Goal: Task Accomplishment & Management: Manage account settings

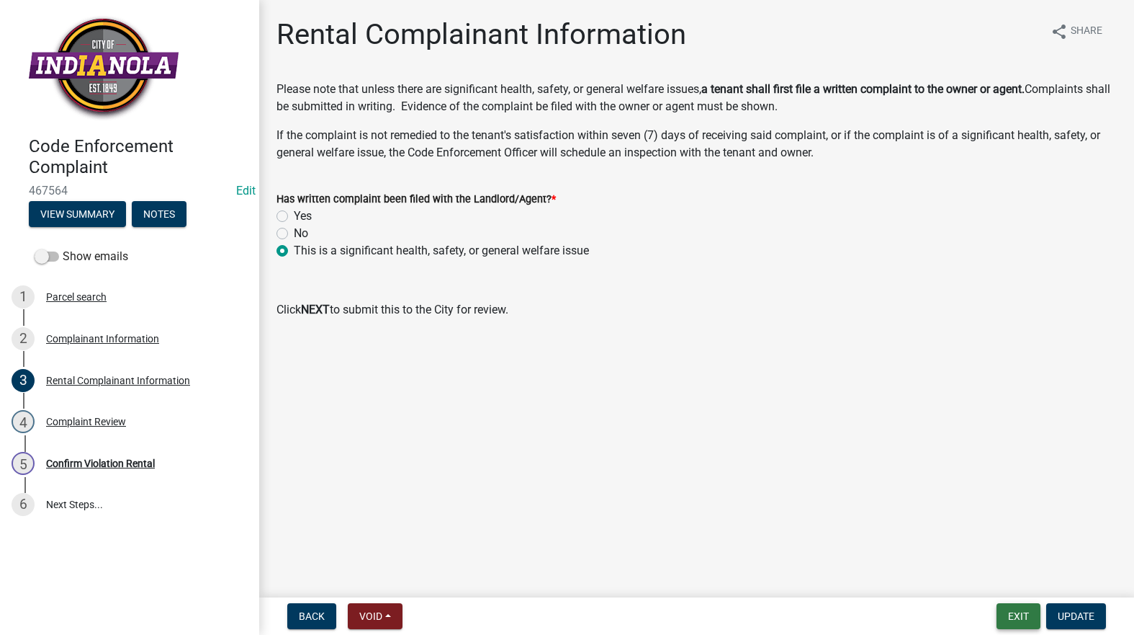
click at [734, 605] on button "Exit" at bounding box center [1019, 616] width 44 height 26
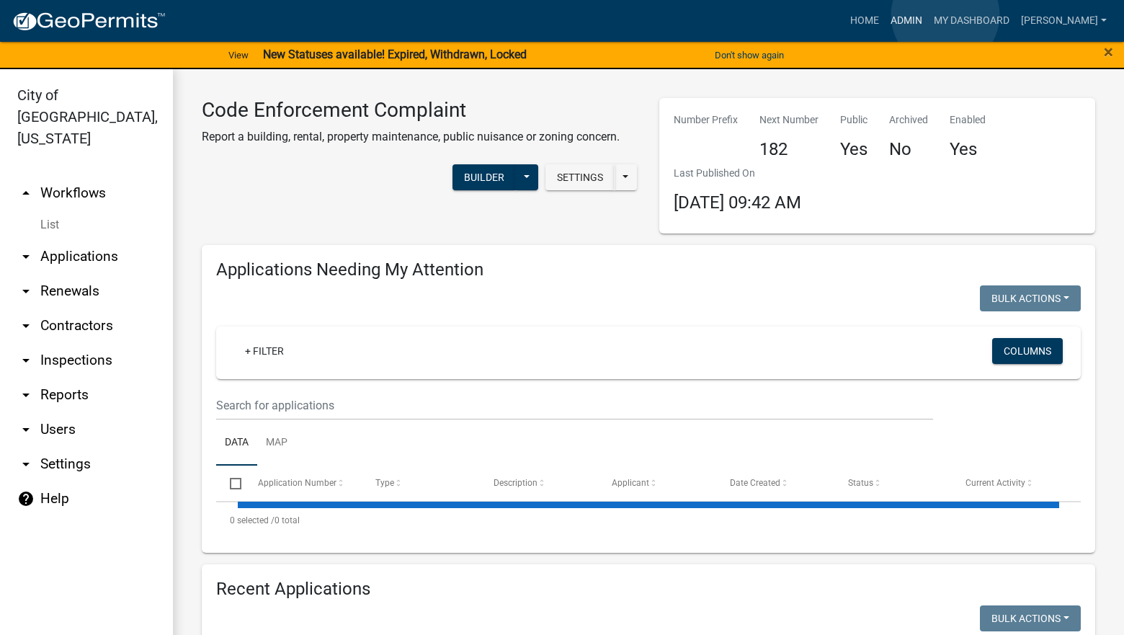
click at [734, 15] on link "Admin" at bounding box center [905, 20] width 43 height 27
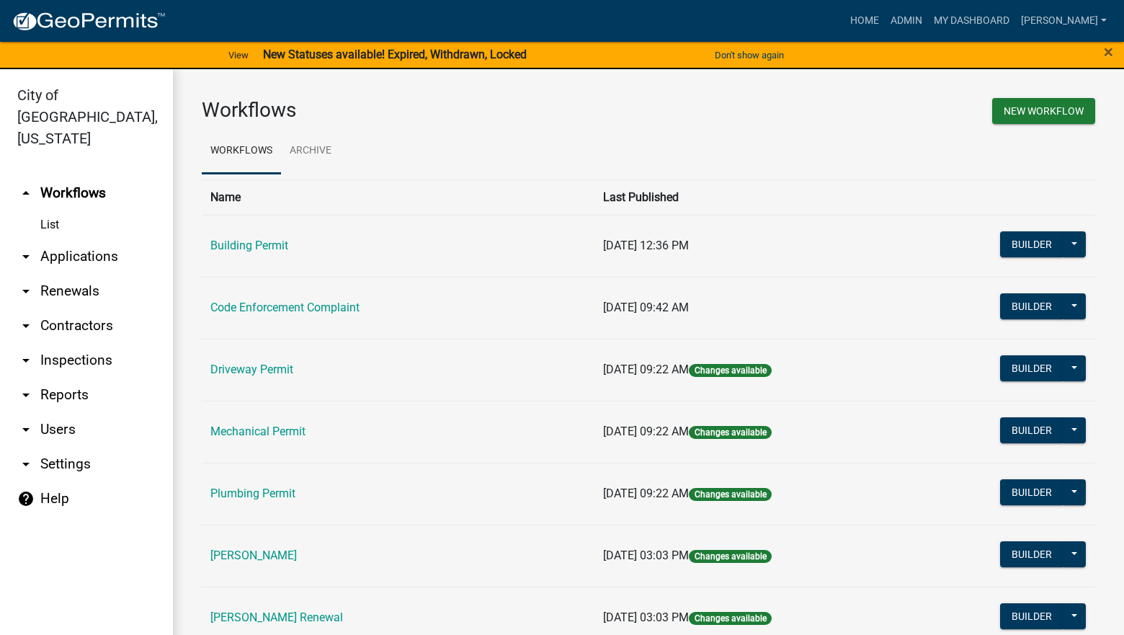
click at [262, 546] on td "[PERSON_NAME]" at bounding box center [398, 555] width 393 height 62
click at [265, 554] on link "[PERSON_NAME]" at bounding box center [253, 555] width 86 height 14
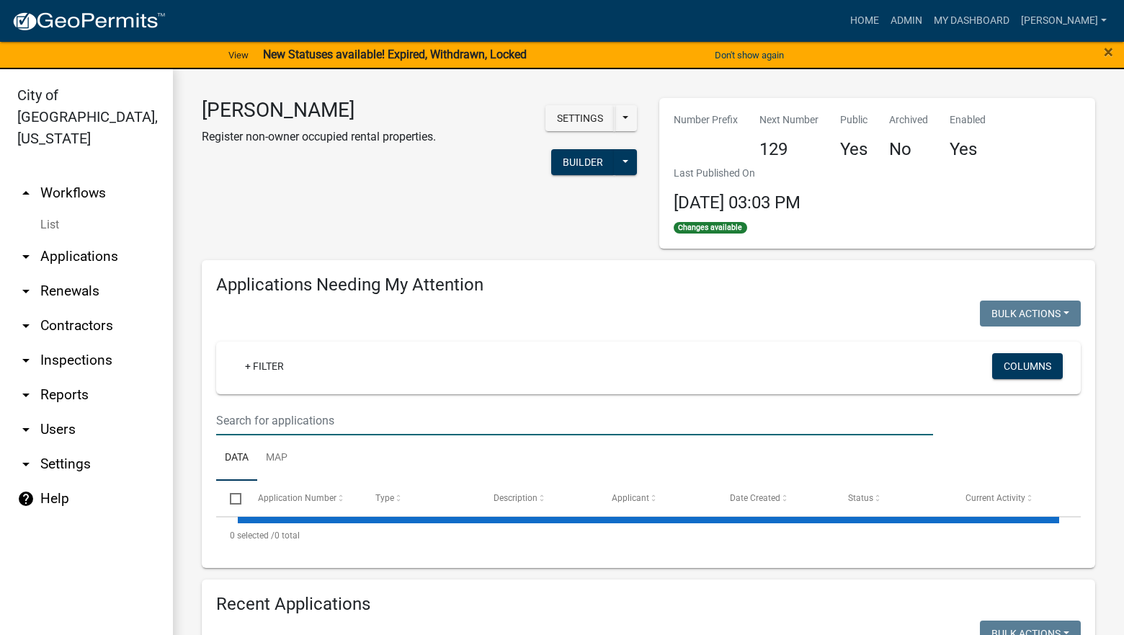
click at [283, 418] on input "text" at bounding box center [574, 421] width 717 height 30
select select "3: 100"
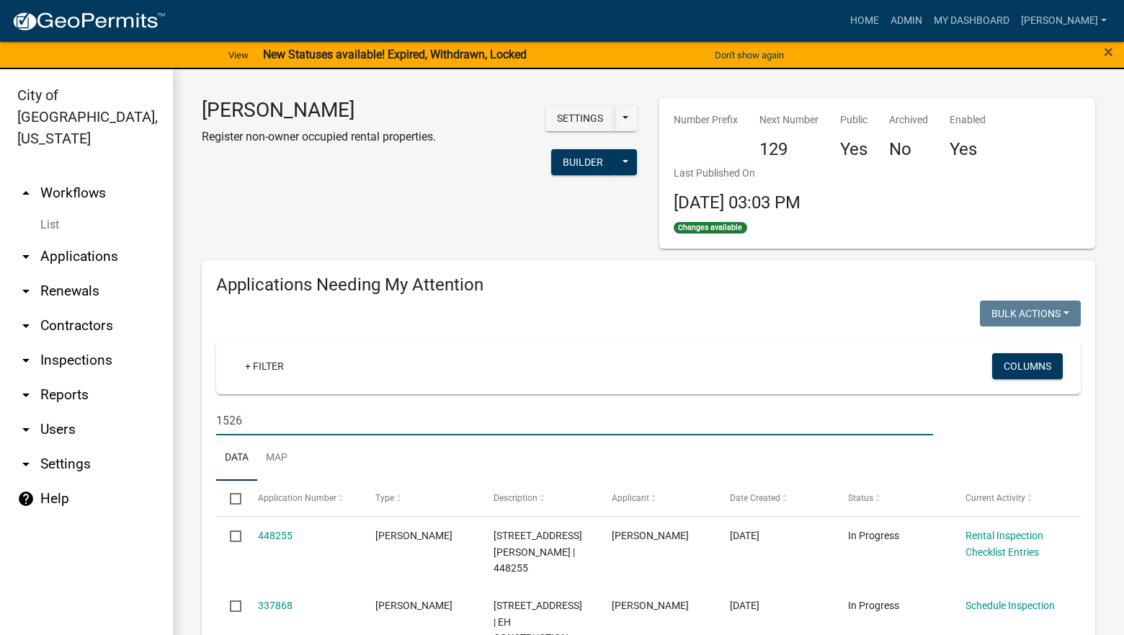
type input "1526"
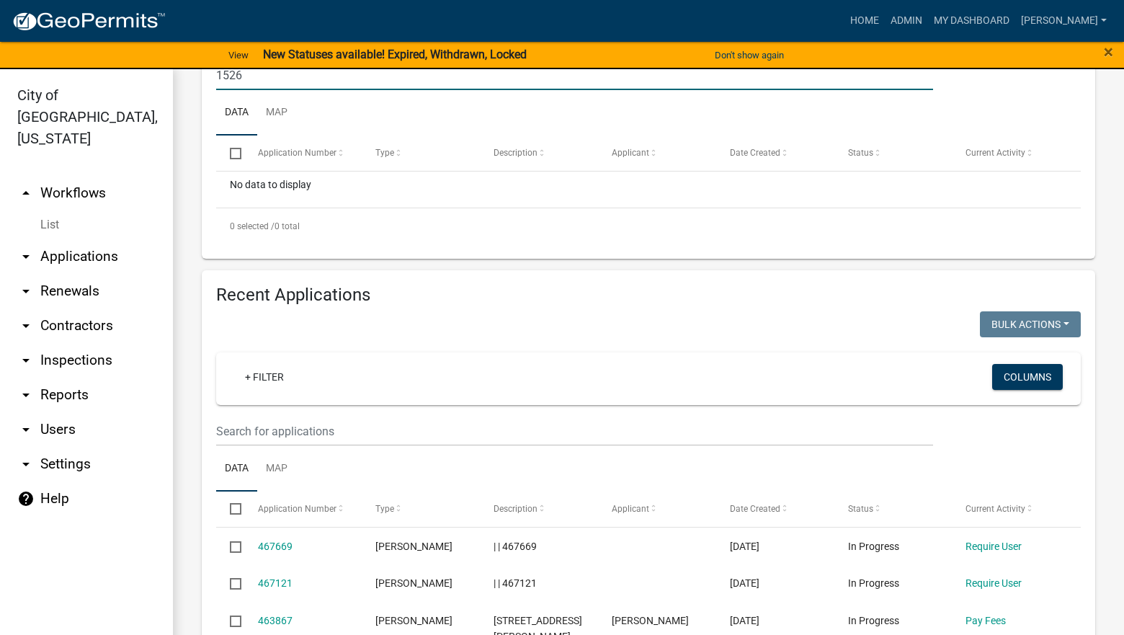
scroll to position [360, 0]
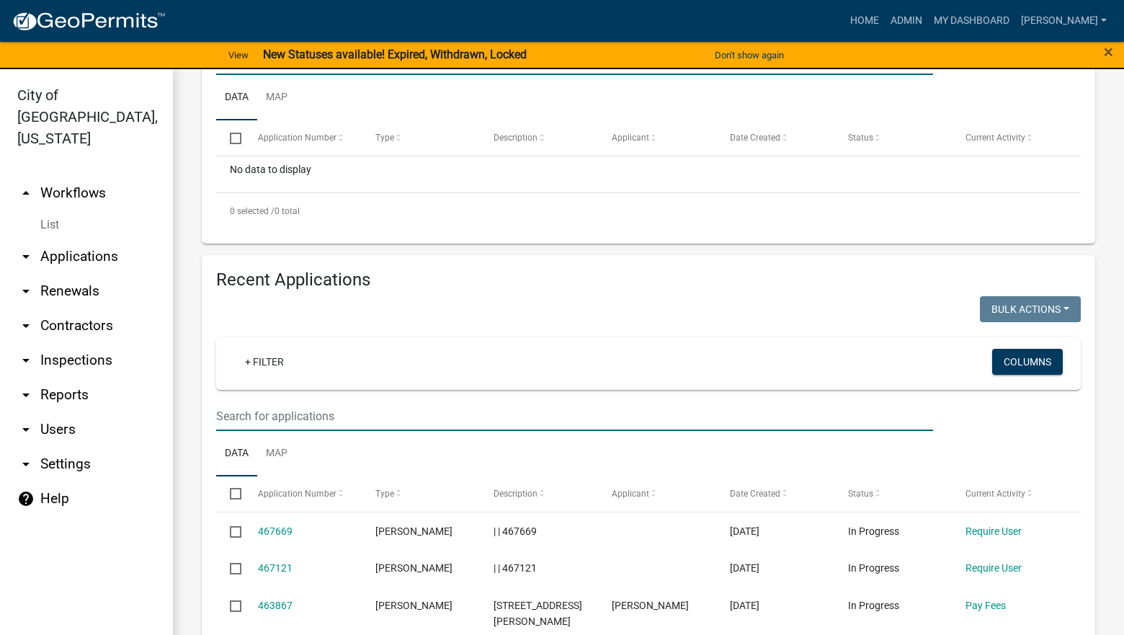
click at [377, 406] on input "text" at bounding box center [574, 416] width 717 height 30
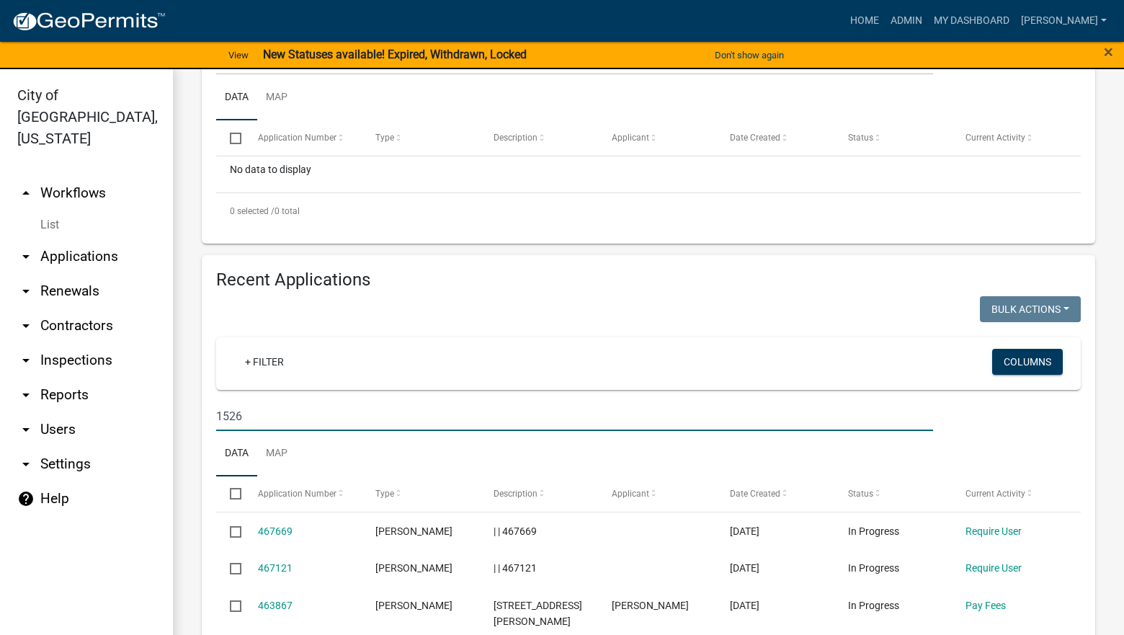
type input "1526"
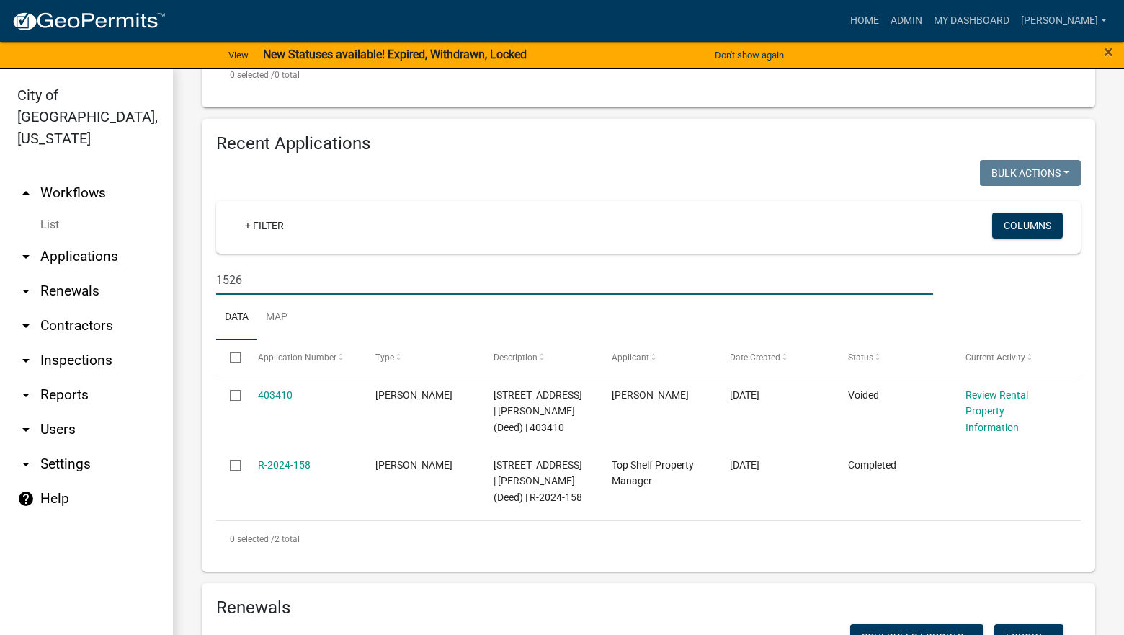
scroll to position [576, 0]
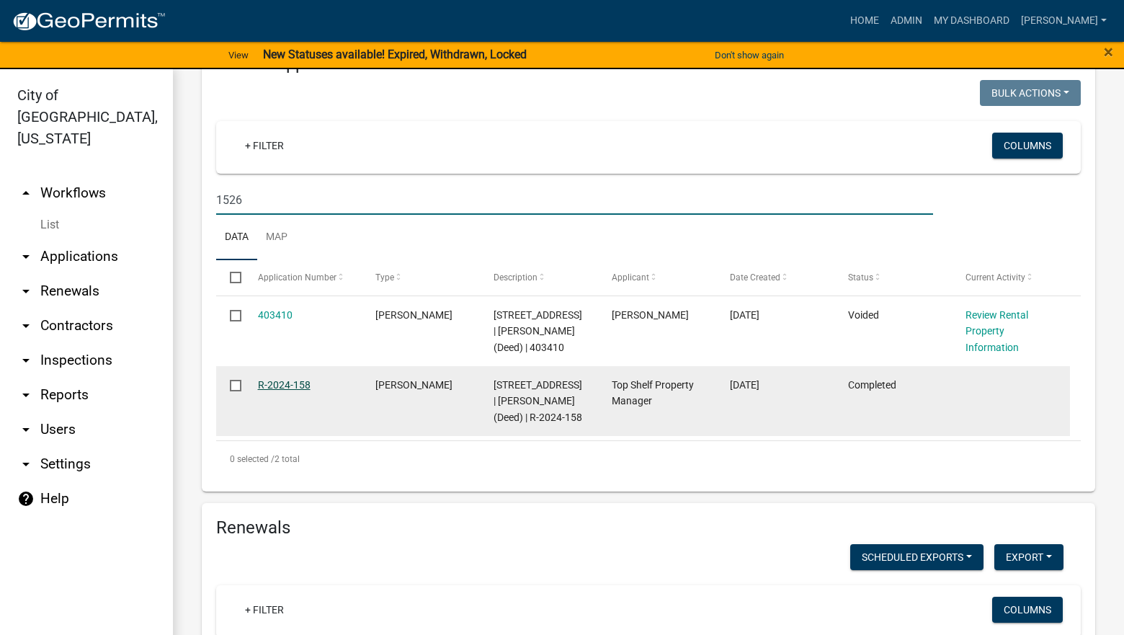
click at [292, 390] on link "R-2024-158" at bounding box center [284, 385] width 53 height 12
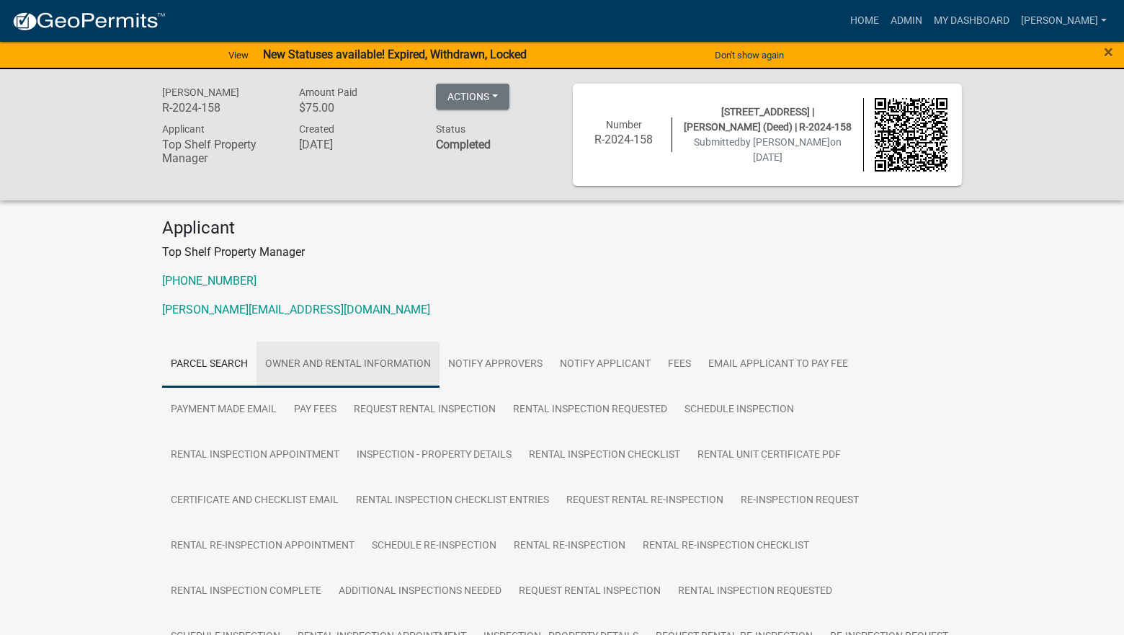
click at [337, 366] on link "Owner and Rental Information" at bounding box center [347, 364] width 183 height 46
click at [338, 361] on link "Owner and Rental Information" at bounding box center [347, 364] width 183 height 46
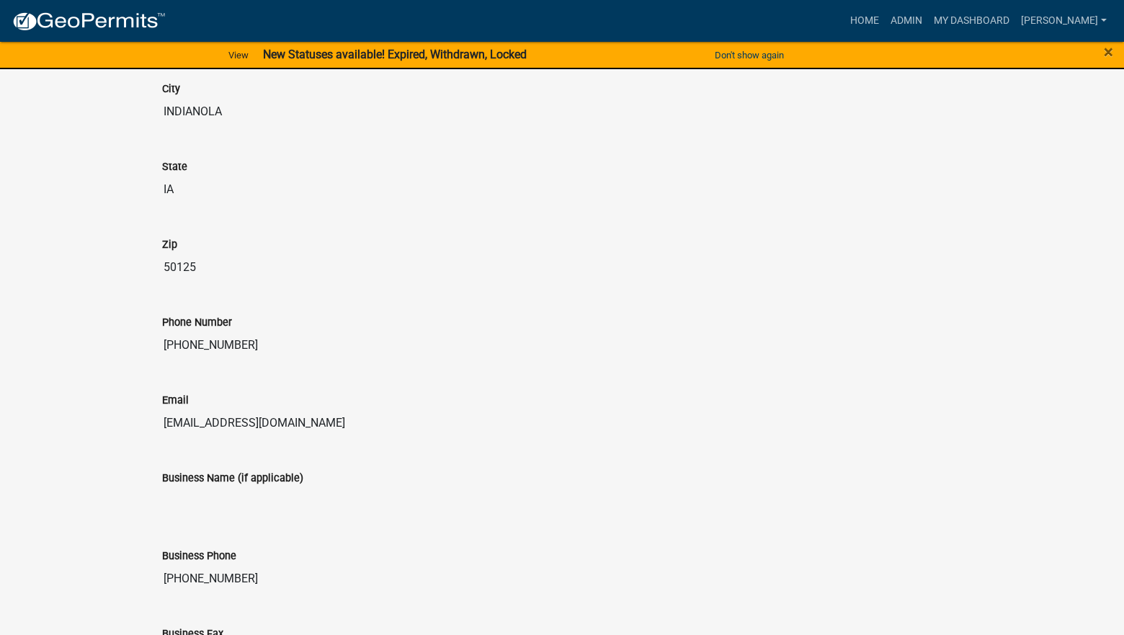
scroll to position [1067, 0]
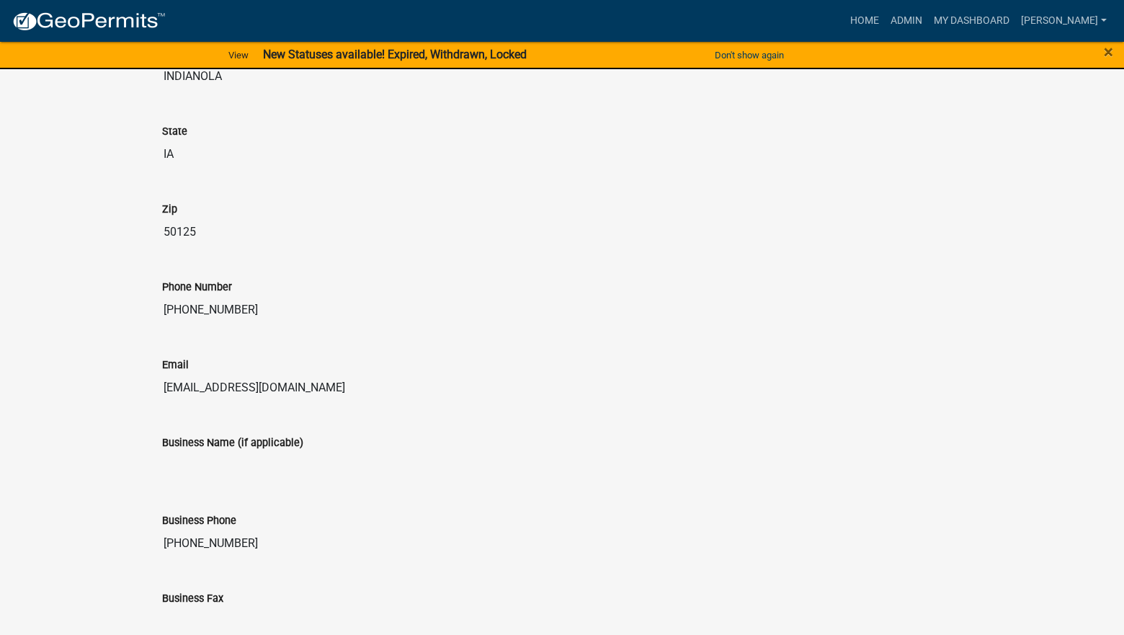
drag, startPoint x: 269, startPoint y: 390, endPoint x: 176, endPoint y: 390, distance: 92.9
click at [161, 406] on div "Email [EMAIL_ADDRESS][DOMAIN_NAME]" at bounding box center [561, 375] width 821 height 78
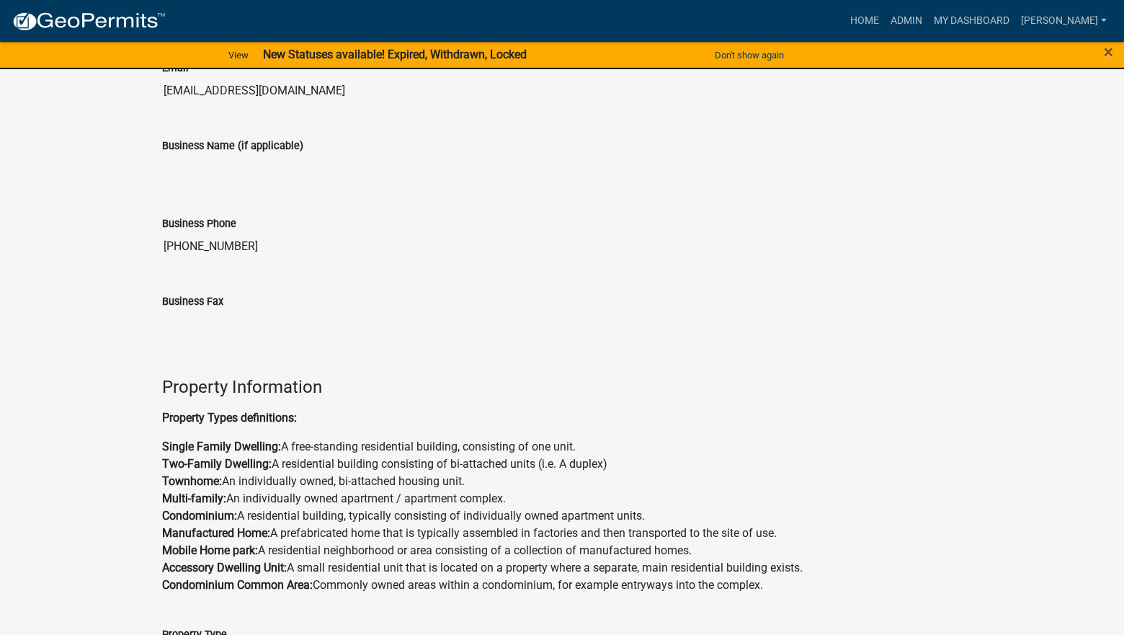
scroll to position [1139, 0]
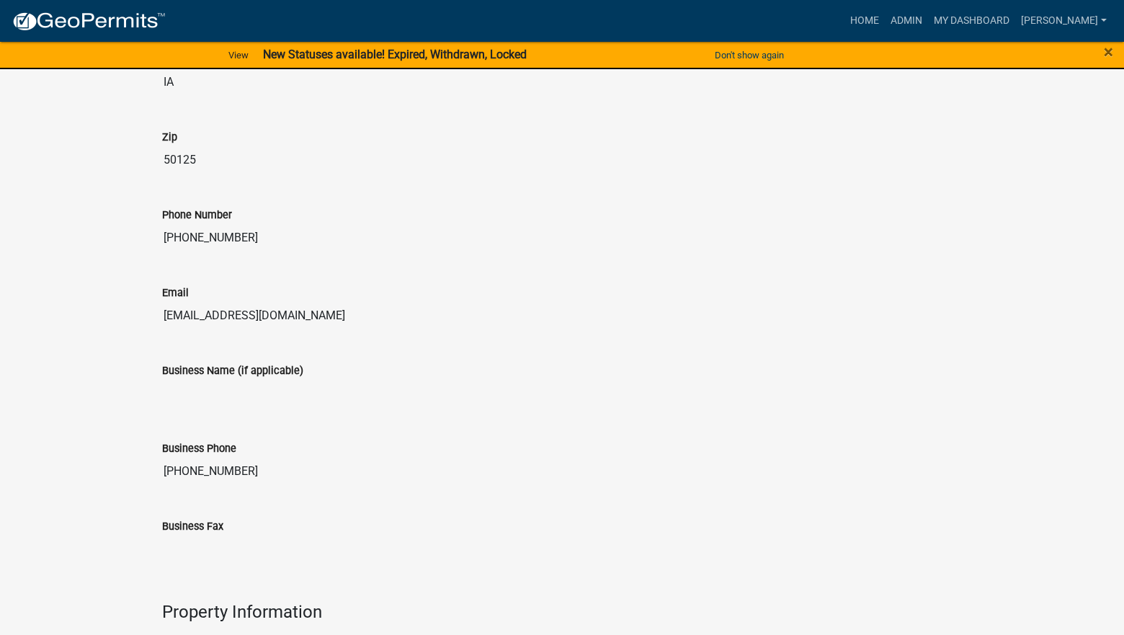
drag, startPoint x: 251, startPoint y: 237, endPoint x: 156, endPoint y: 238, distance: 94.4
click at [156, 238] on div "Phone Number [PHONE_NUMBER]" at bounding box center [561, 225] width 821 height 78
